Goal: Task Accomplishment & Management: Complete application form

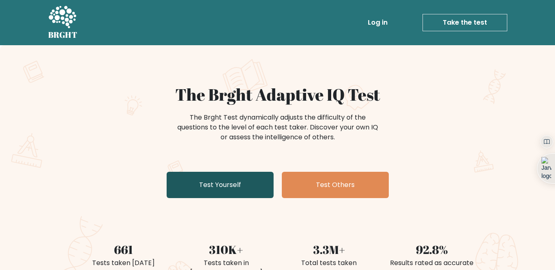
click at [236, 192] on link "Test Yourself" at bounding box center [220, 185] width 107 height 26
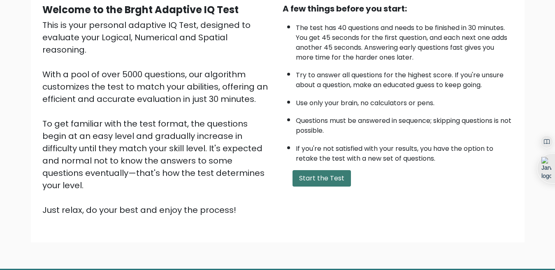
click at [329, 175] on button "Start the Test" at bounding box center [322, 178] width 58 height 16
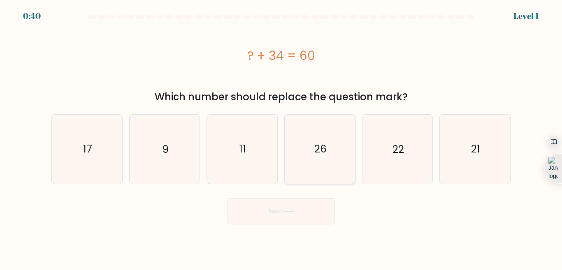
click at [317, 154] on text "26" at bounding box center [320, 149] width 12 height 14
click at [282, 137] on input "d. 26" at bounding box center [281, 136] width 0 height 2
radio input "true"
click at [300, 212] on button "Next" at bounding box center [281, 211] width 107 height 26
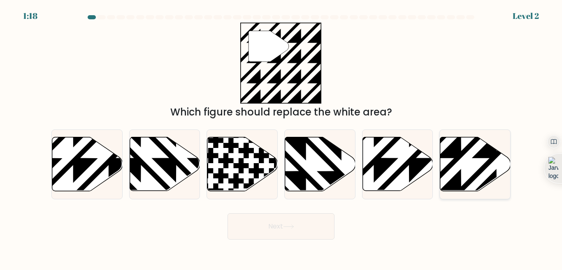
click at [473, 165] on icon at bounding box center [475, 164] width 70 height 54
click at [282, 137] on input "f." at bounding box center [281, 136] width 0 height 2
radio input "true"
click at [282, 235] on button "Next" at bounding box center [281, 227] width 107 height 26
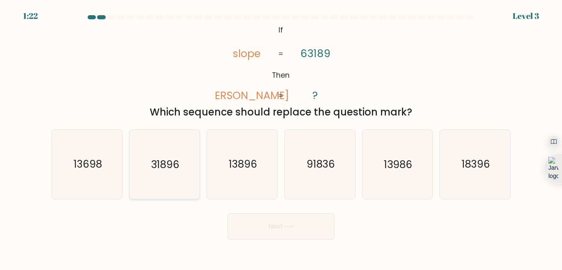
click at [181, 183] on icon "31896" at bounding box center [164, 164] width 69 height 69
click at [281, 137] on input "b. 31896" at bounding box center [281, 136] width 0 height 2
radio input "true"
click at [260, 223] on button "Next" at bounding box center [281, 227] width 107 height 26
